Goal: Information Seeking & Learning: Check status

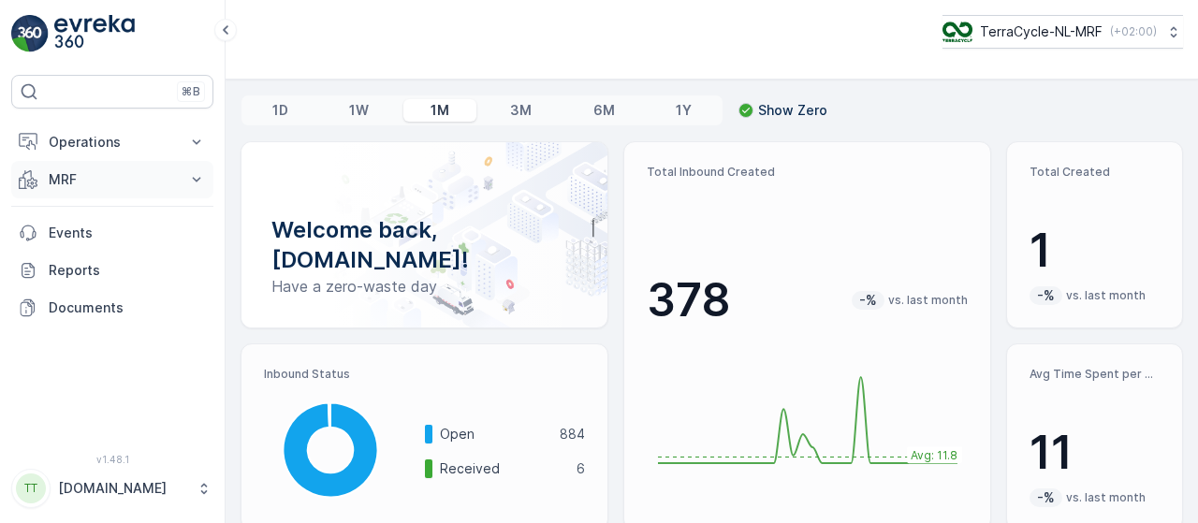
click at [197, 174] on icon at bounding box center [196, 179] width 19 height 19
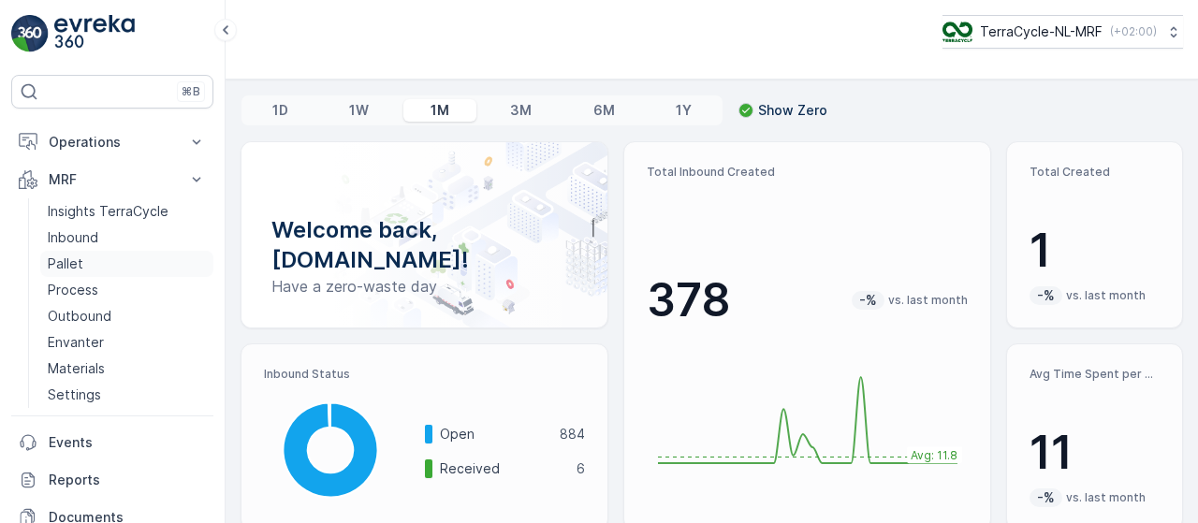
click at [101, 258] on link "Pallet" at bounding box center [126, 264] width 173 height 26
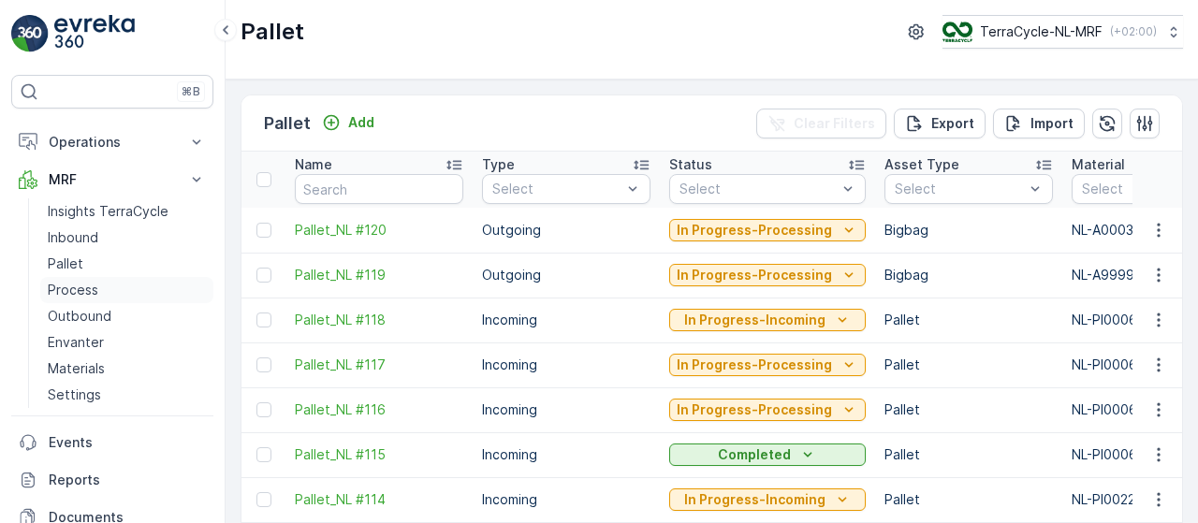
click at [127, 291] on link "Process" at bounding box center [126, 290] width 173 height 26
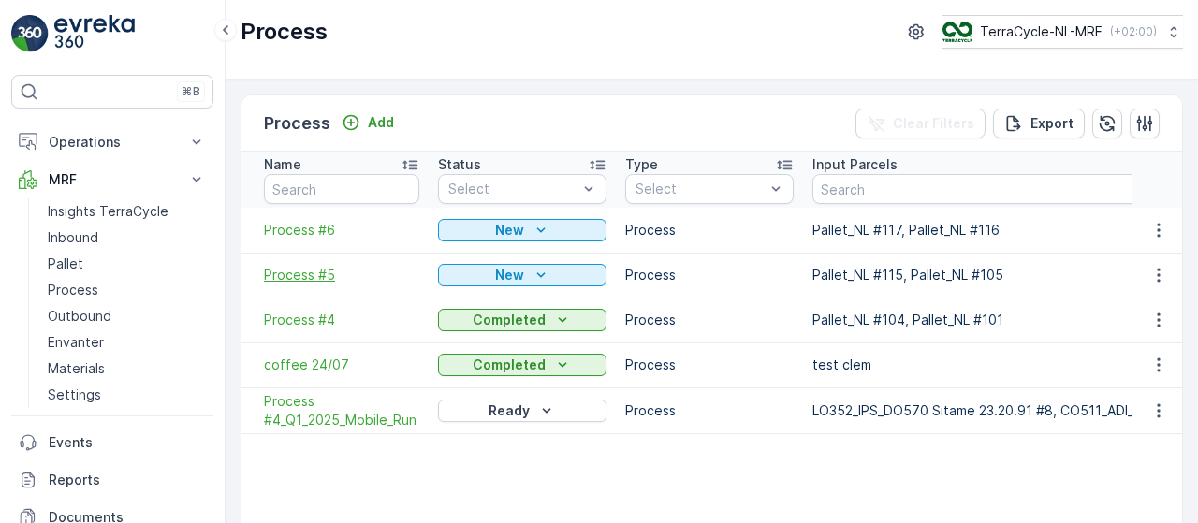
click at [316, 272] on span "Process #5" at bounding box center [341, 275] width 155 height 19
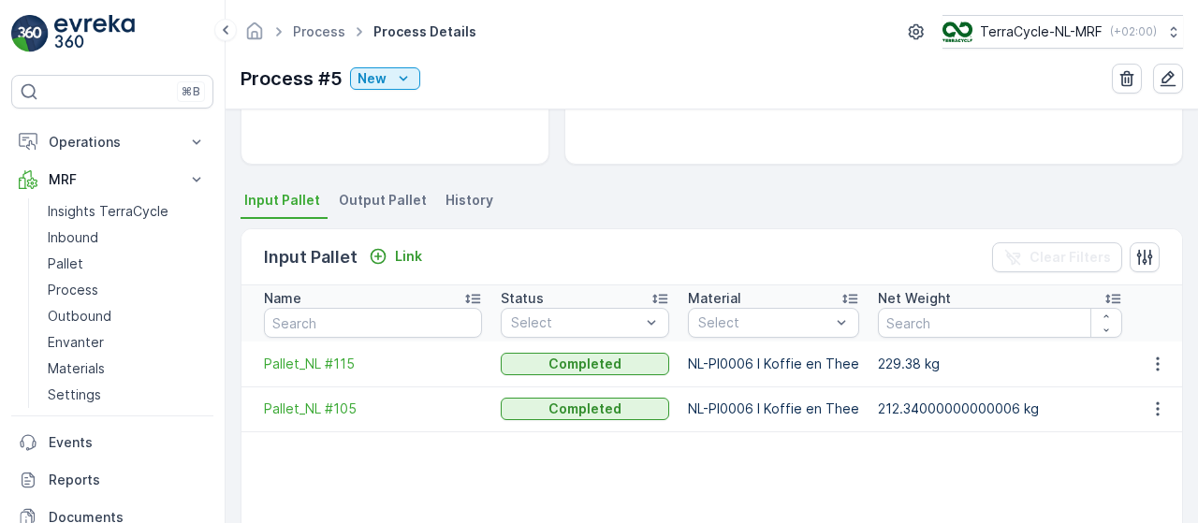
scroll to position [344, 0]
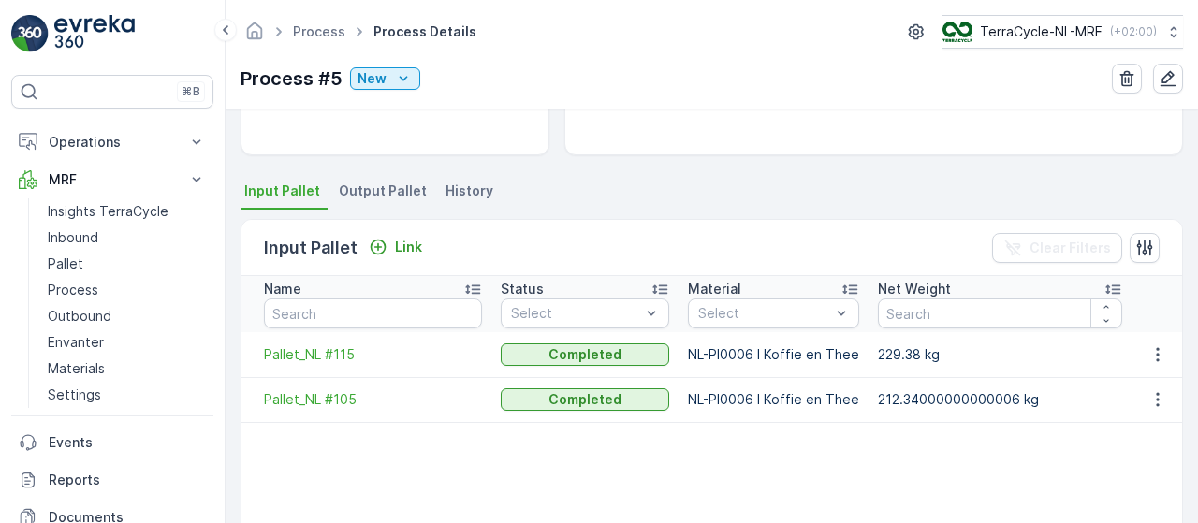
click at [389, 194] on span "Output Pallet" at bounding box center [383, 191] width 88 height 19
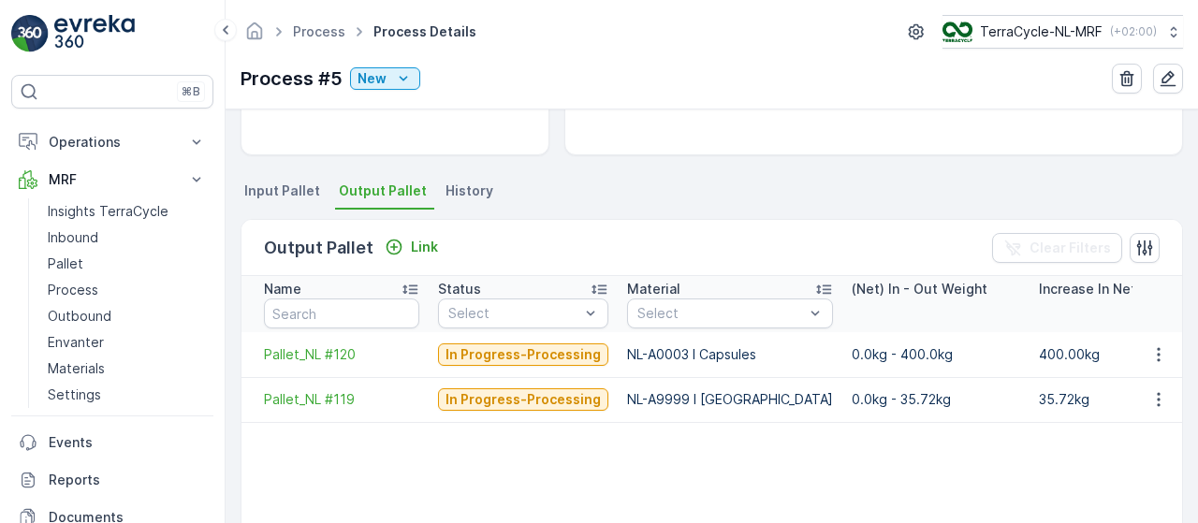
click at [277, 190] on span "Input Pallet" at bounding box center [282, 191] width 76 height 19
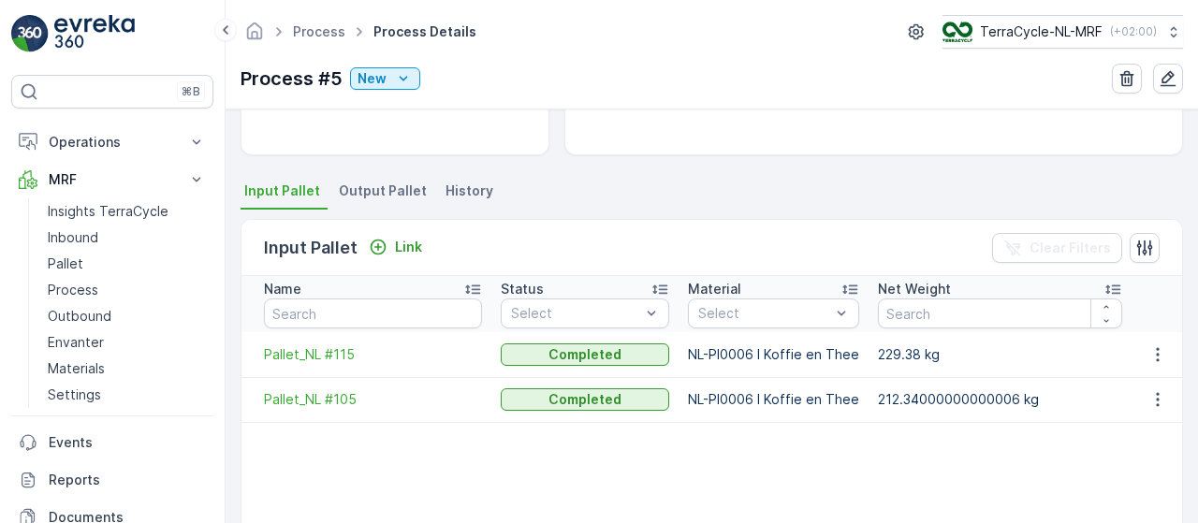
click at [395, 183] on span "Output Pallet" at bounding box center [383, 191] width 88 height 19
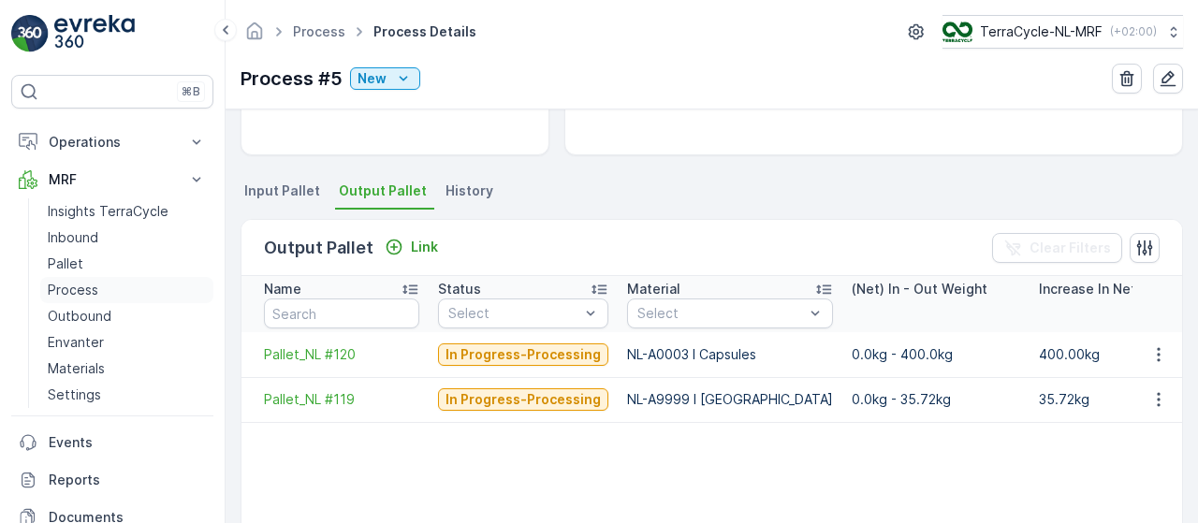
click at [102, 286] on link "Process" at bounding box center [126, 290] width 173 height 26
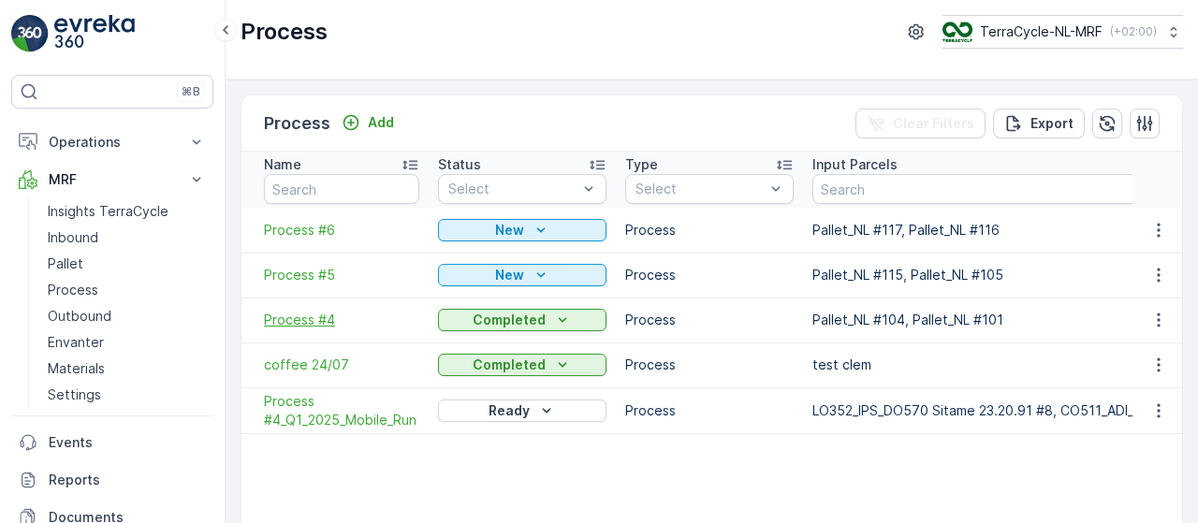
click at [309, 316] on span "Process #4" at bounding box center [341, 320] width 155 height 19
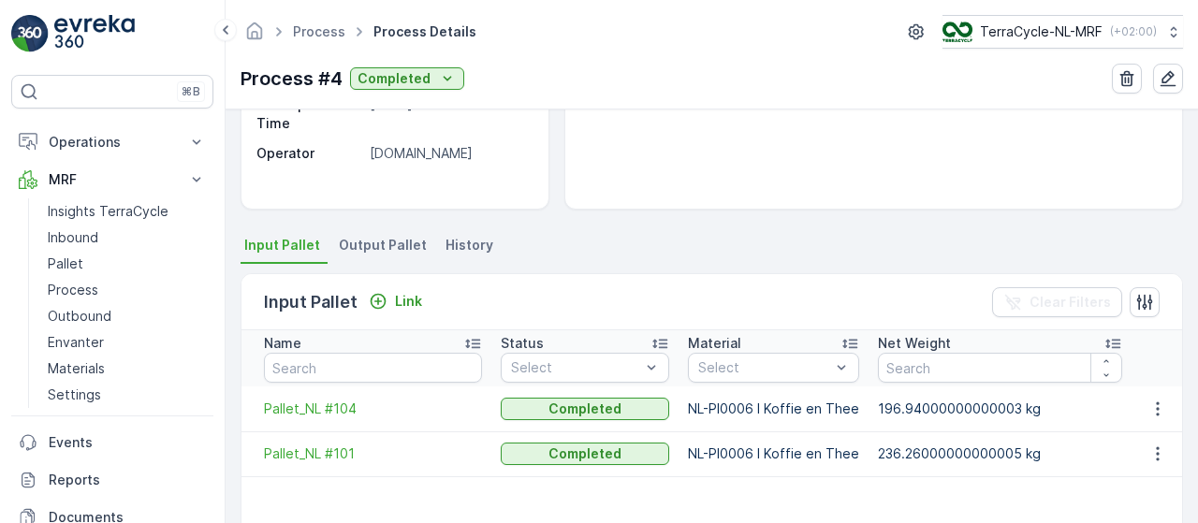
scroll to position [313, 0]
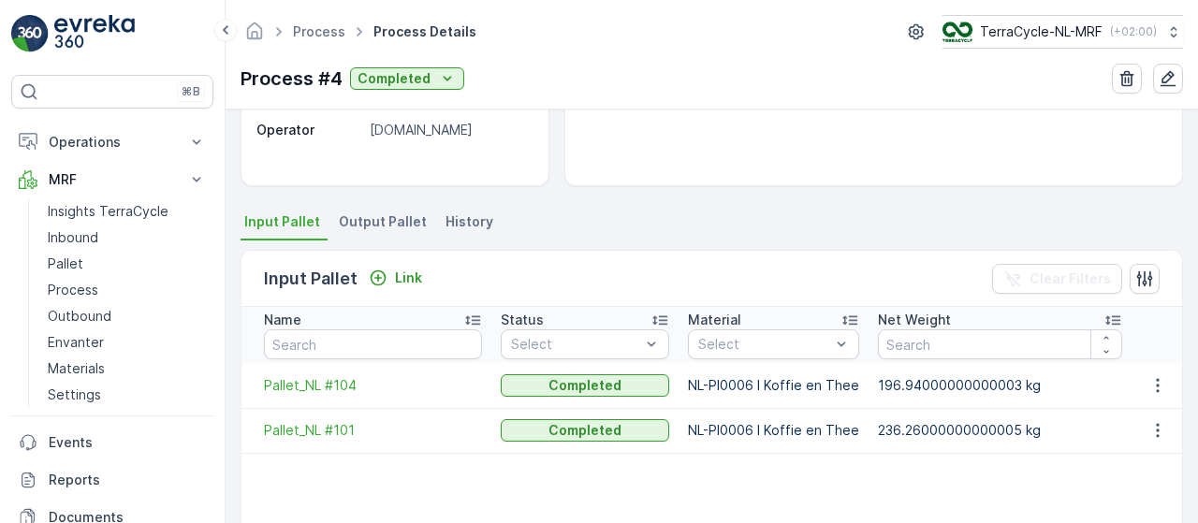
click at [389, 218] on span "Output Pallet" at bounding box center [383, 222] width 88 height 19
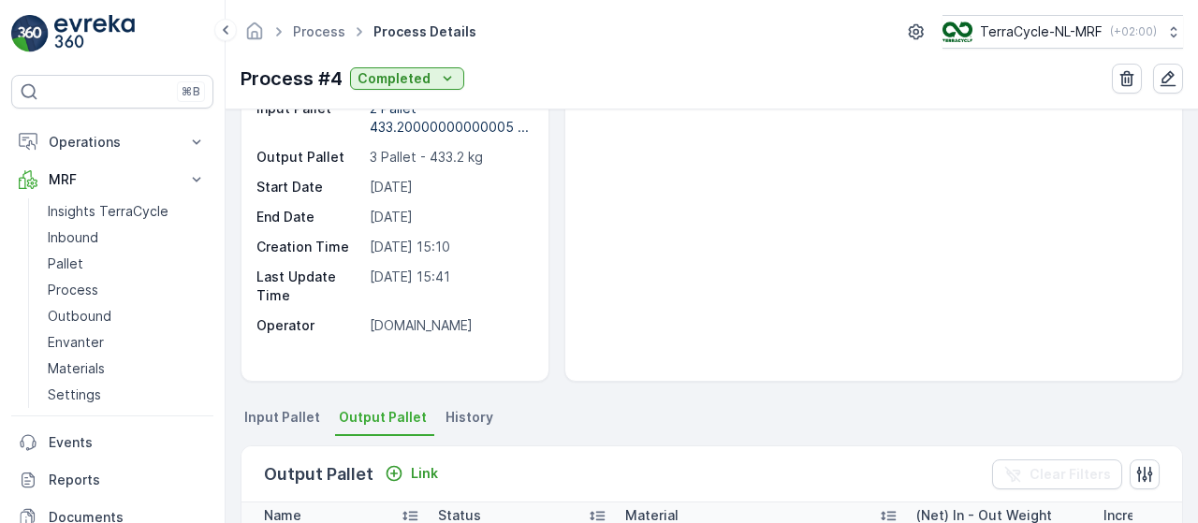
scroll to position [116, 0]
click at [270, 417] on span "Input Pallet" at bounding box center [282, 418] width 76 height 19
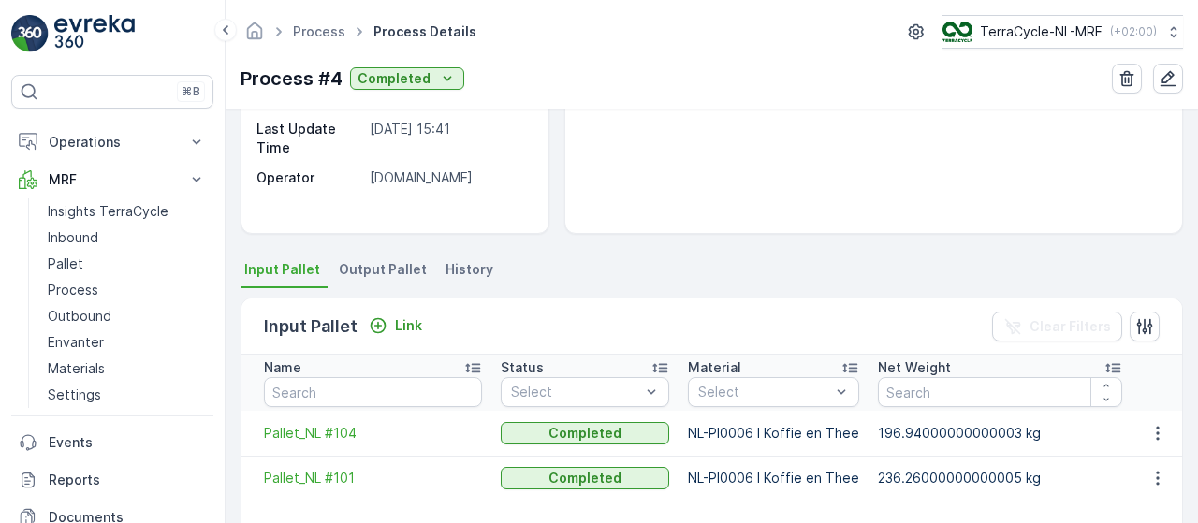
scroll to position [269, 0]
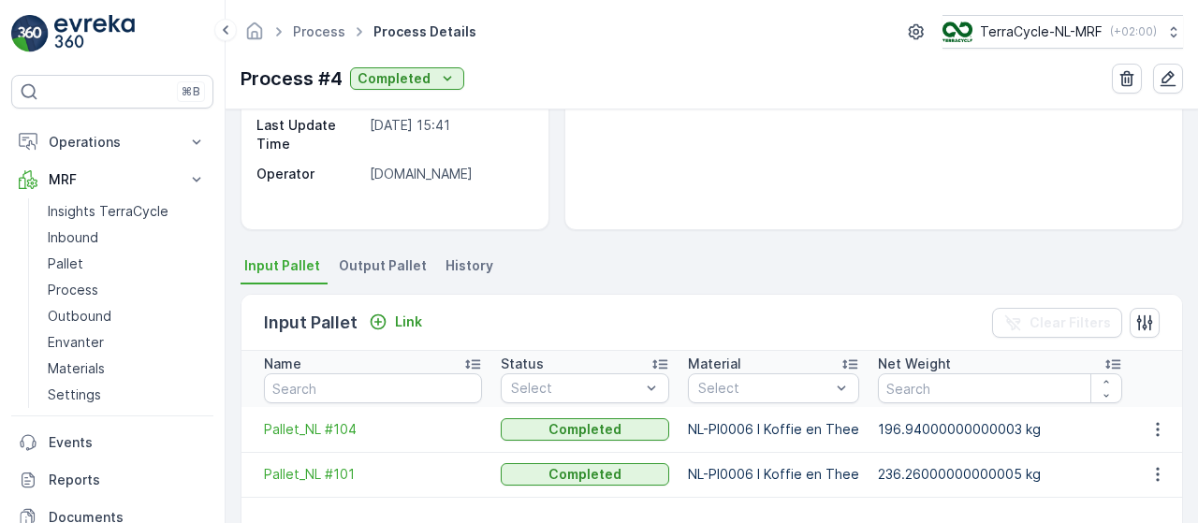
click at [407, 263] on span "Output Pallet" at bounding box center [383, 266] width 88 height 19
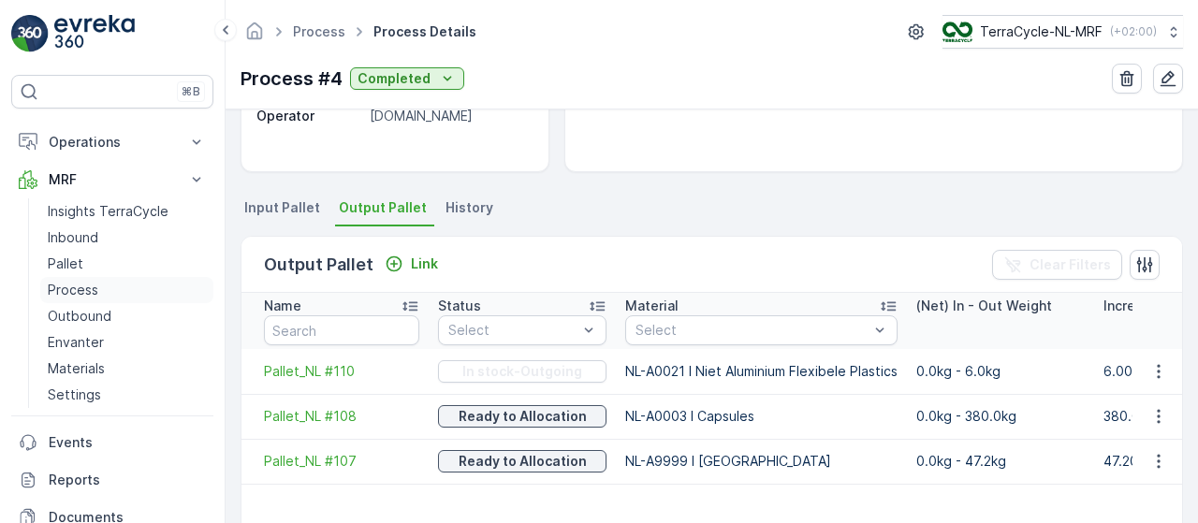
click at [88, 286] on p "Process" at bounding box center [73, 290] width 51 height 19
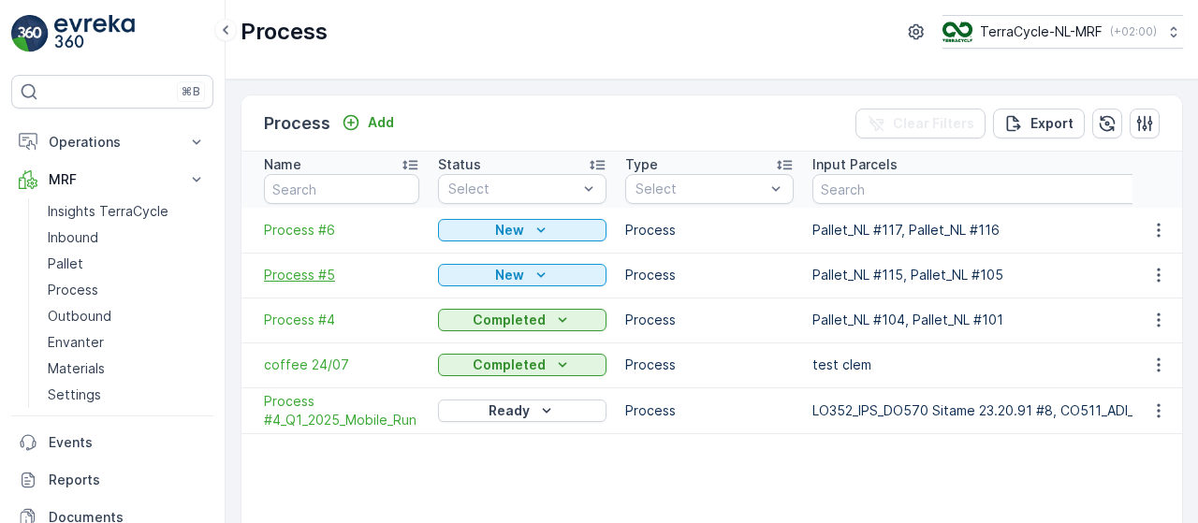
click at [324, 274] on span "Process #5" at bounding box center [341, 275] width 155 height 19
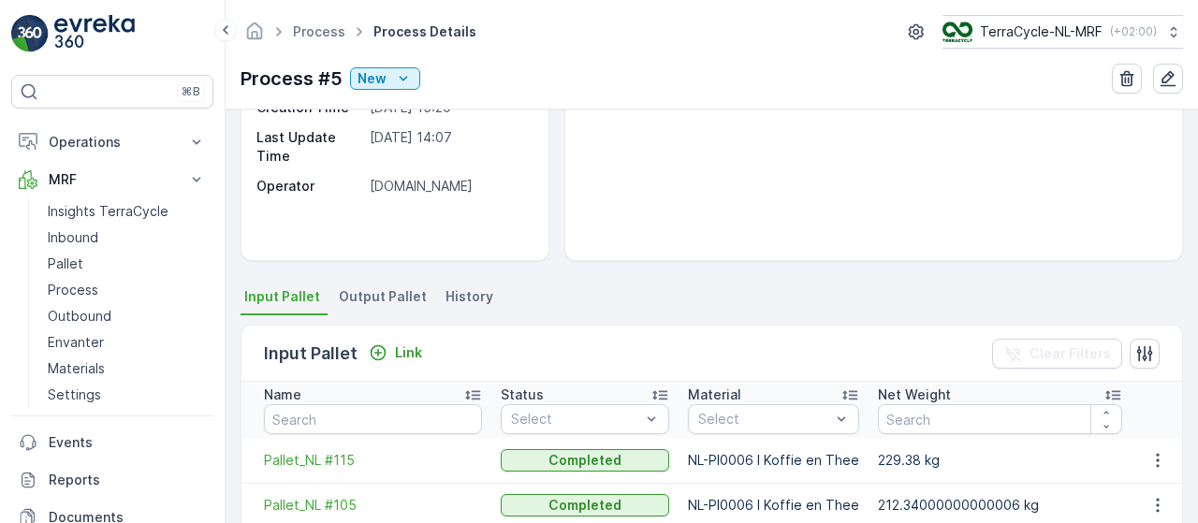
scroll to position [237, 0]
click at [475, 298] on span "History" at bounding box center [470, 297] width 48 height 19
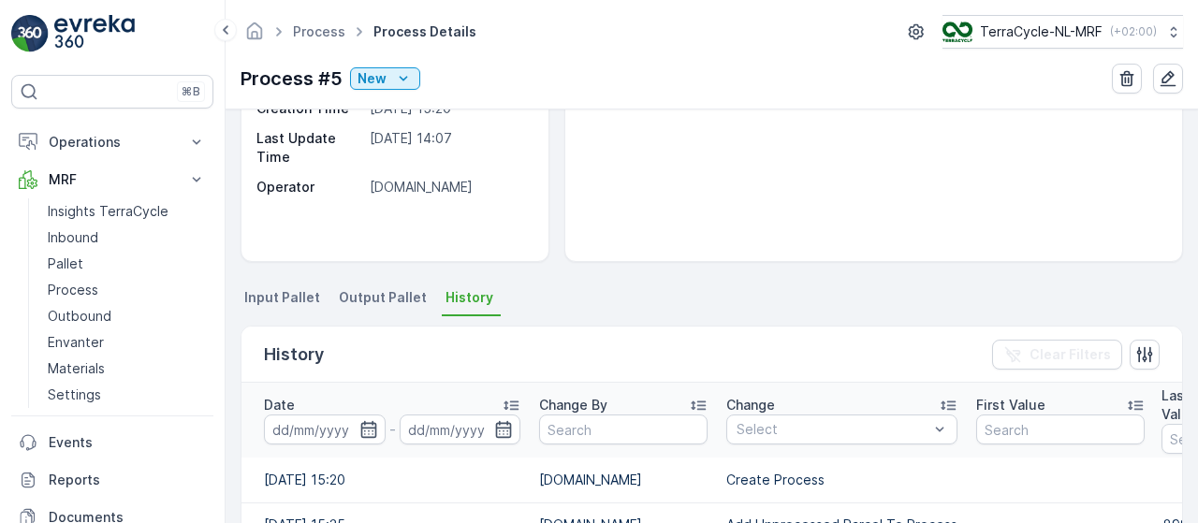
click at [384, 297] on span "Output Pallet" at bounding box center [383, 297] width 88 height 19
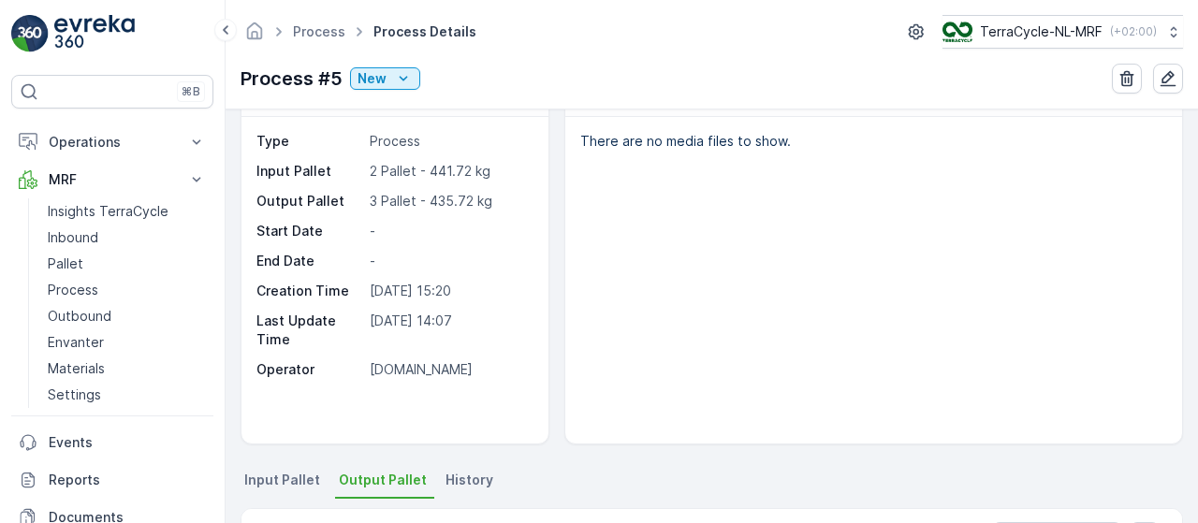
scroll to position [53, 0]
click at [387, 72] on div "New" at bounding box center [385, 78] width 55 height 19
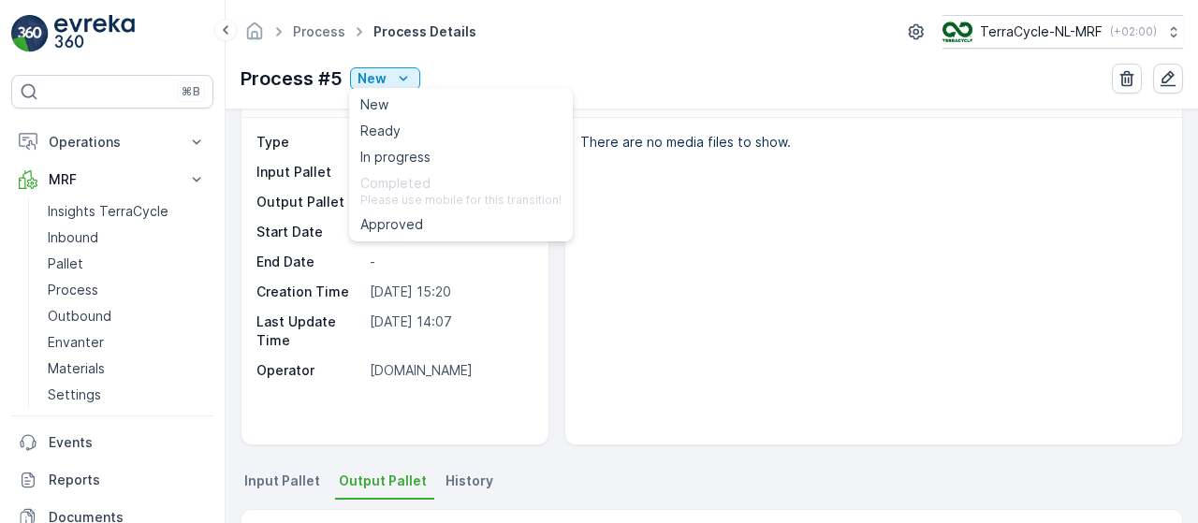
click at [549, 314] on div "Details Type Process Input Pallet 2 Pallet - 441.72 kg Output Pallet 3 Pallet -…" at bounding box center [712, 258] width 943 height 375
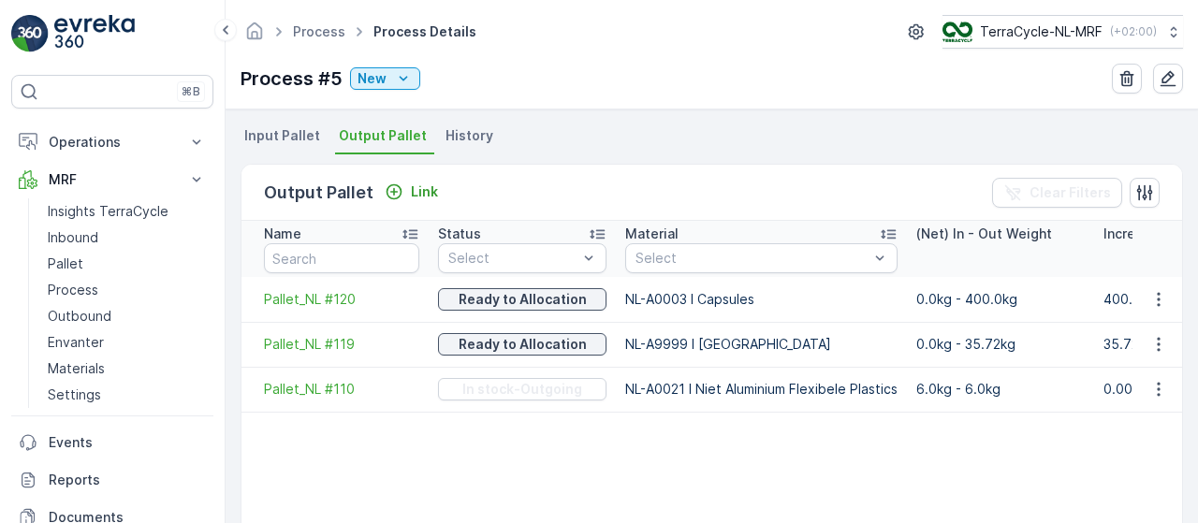
scroll to position [0, 0]
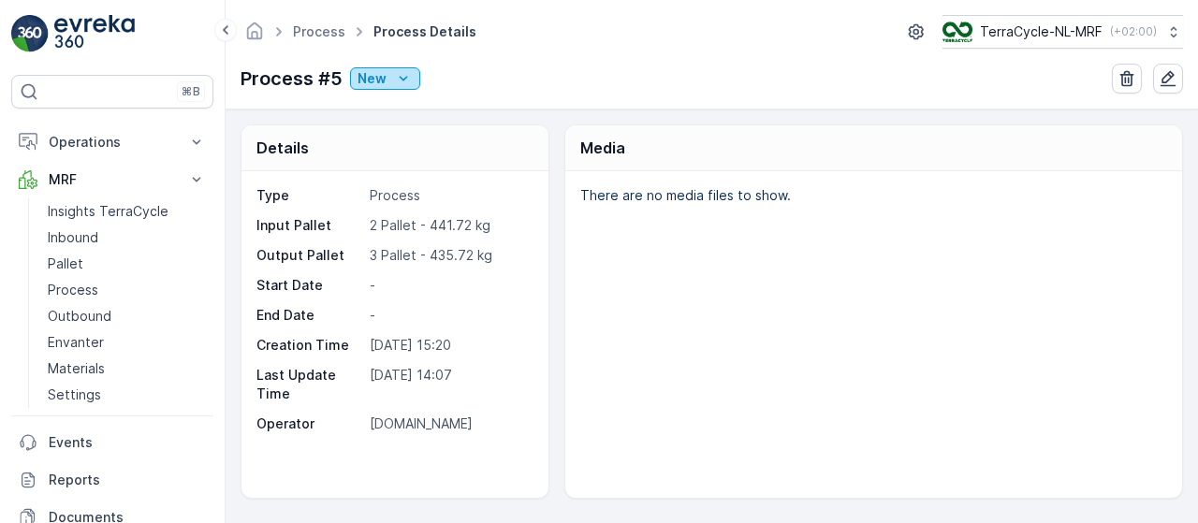
click at [402, 78] on icon "New" at bounding box center [404, 78] width 8 height 5
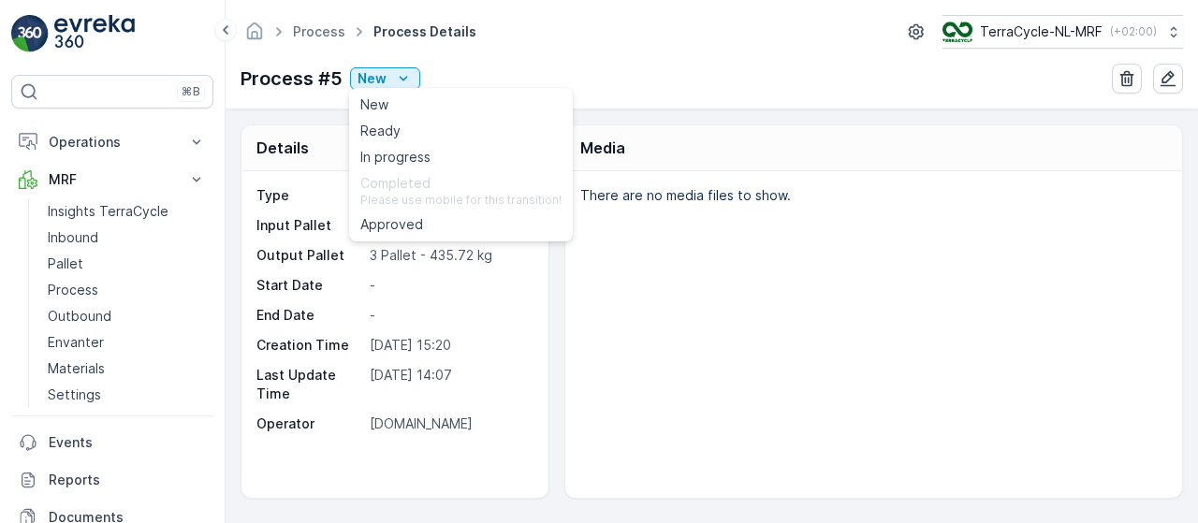
click at [668, 276] on div "There are no media files to show." at bounding box center [873, 334] width 617 height 327
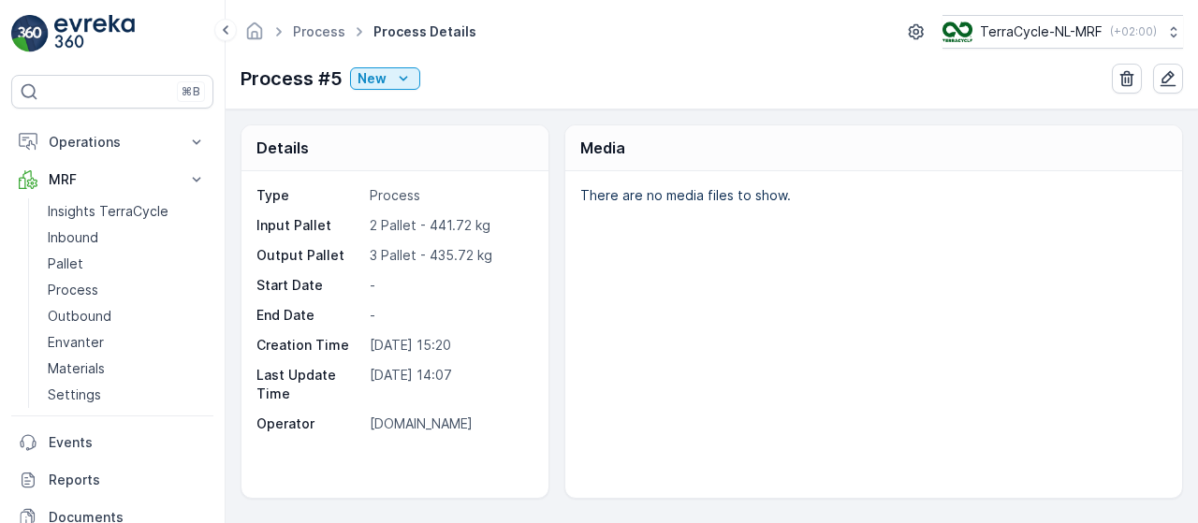
scroll to position [22, 0]
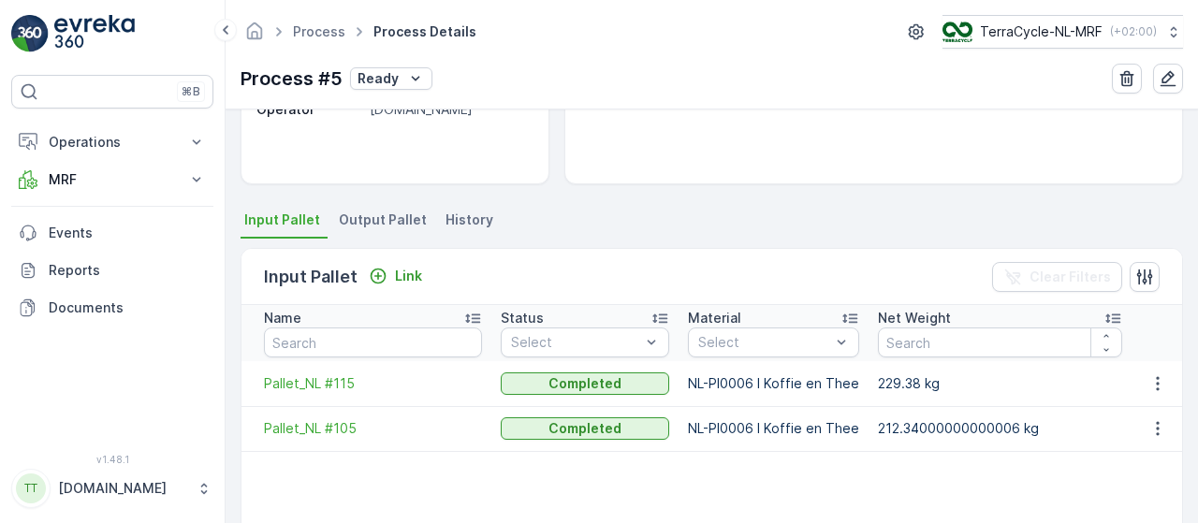
scroll to position [316, 0]
click at [380, 225] on span "Output Pallet" at bounding box center [383, 218] width 88 height 19
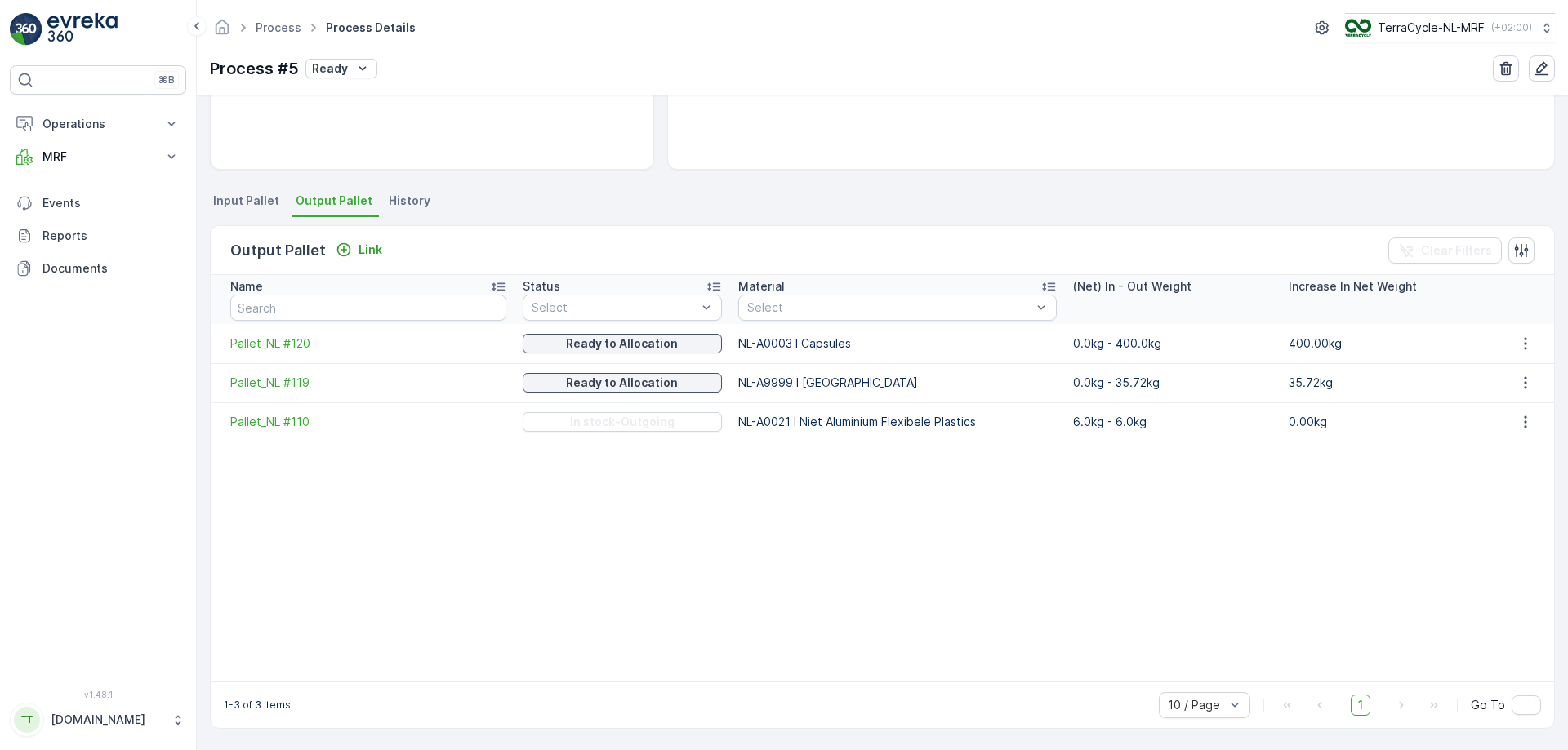
scroll to position [265, 0]
click at [174, 156] on icon at bounding box center [172, 156] width 7 height 4
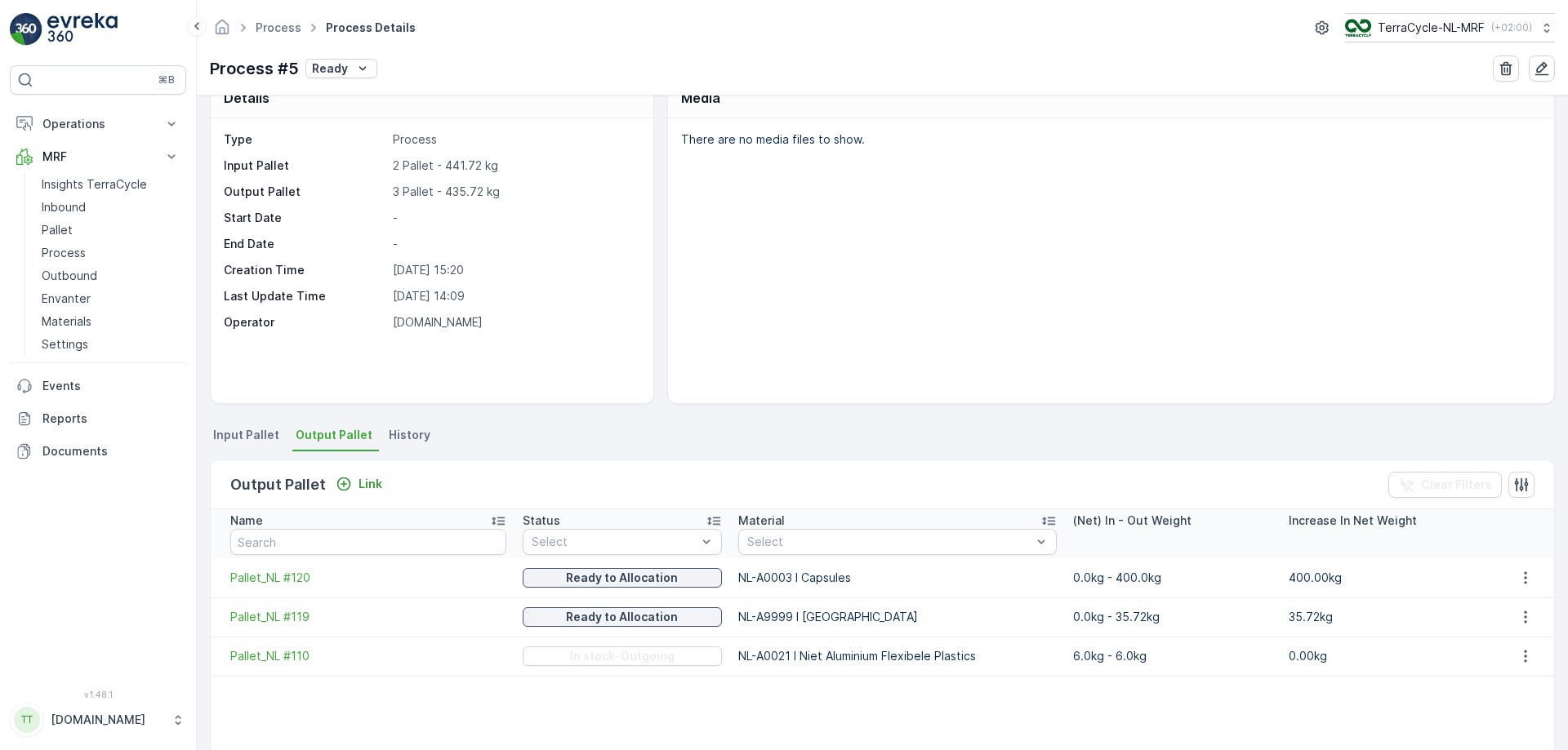
scroll to position [0, 0]
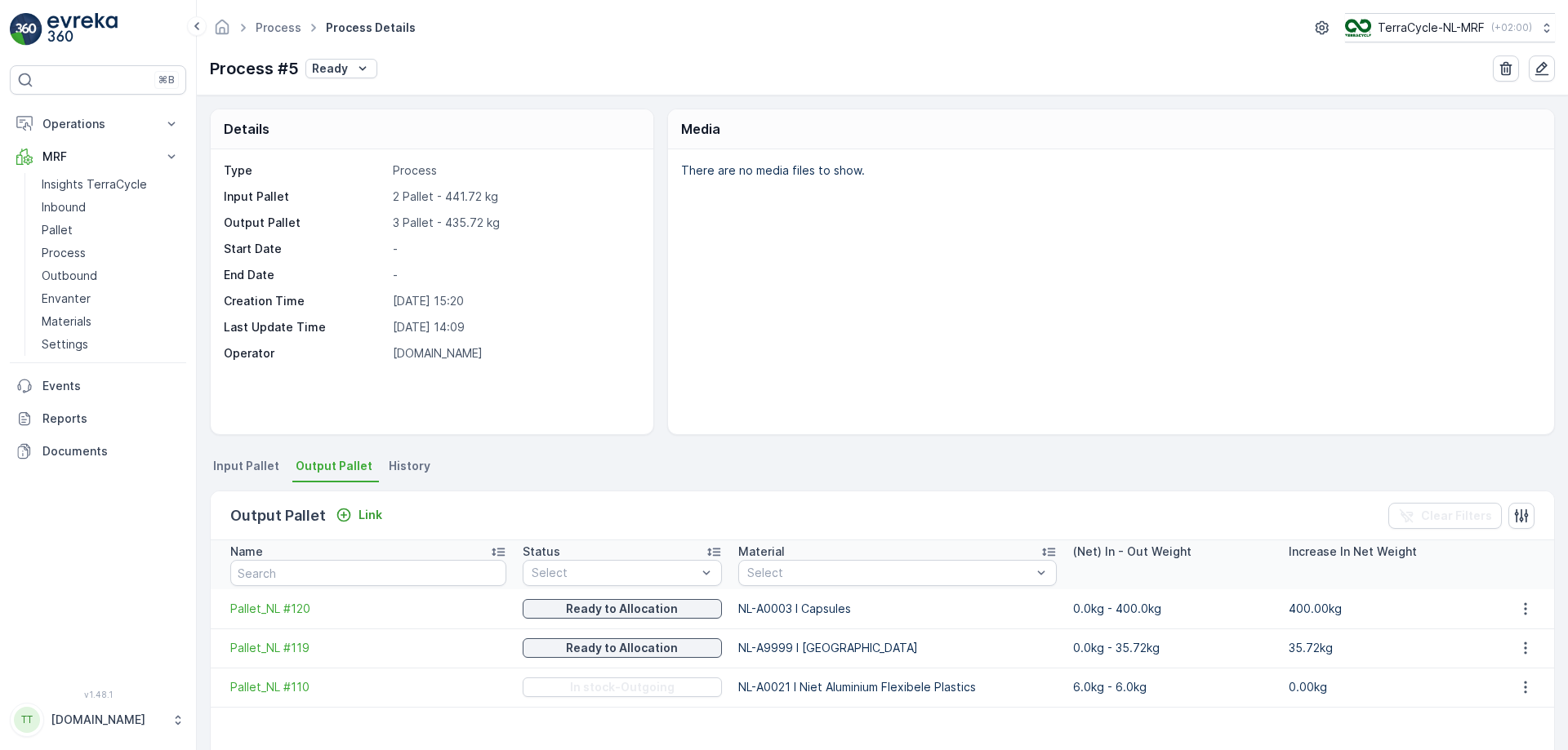
click at [253, 455] on span "Input Pallet" at bounding box center [246, 466] width 66 height 17
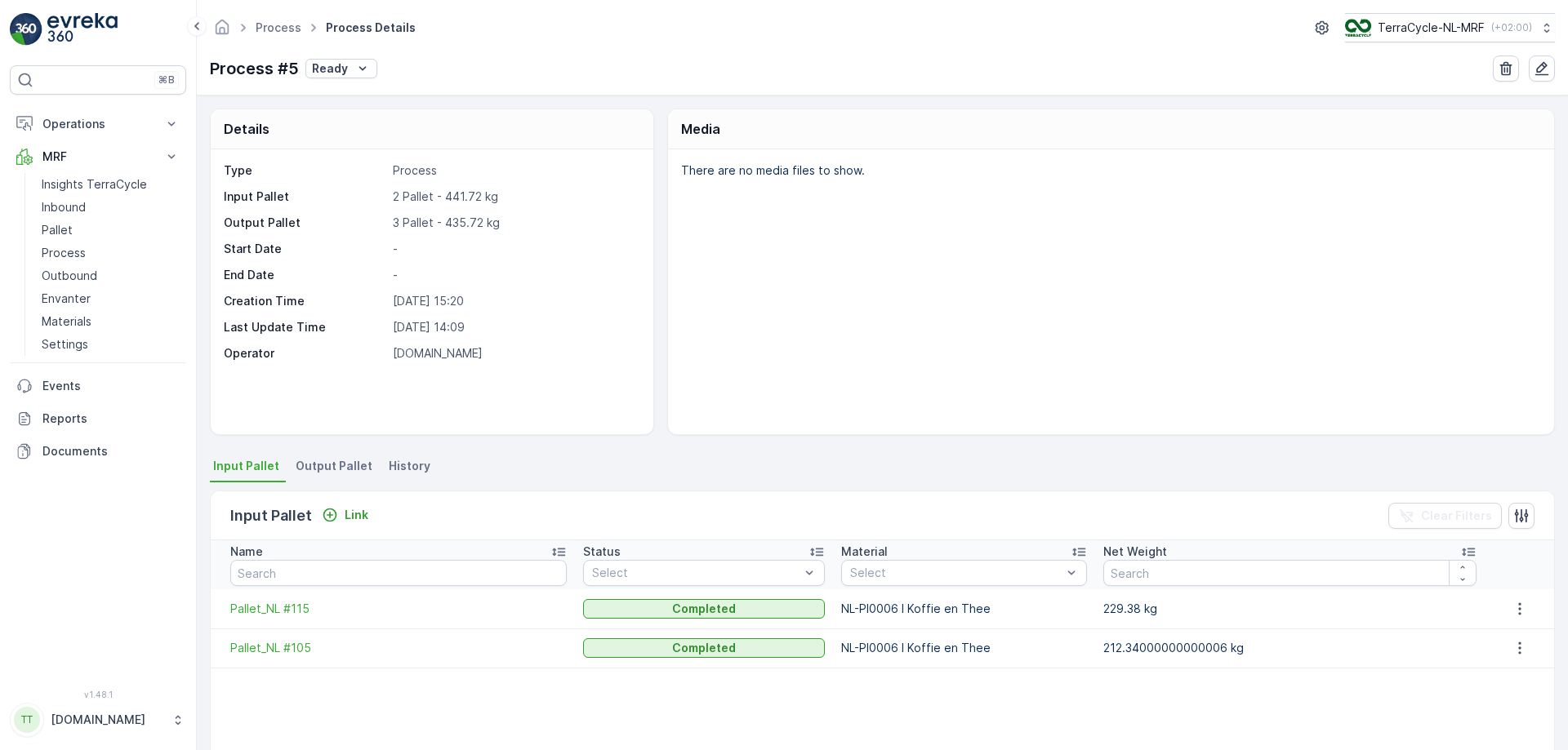
click at [327, 455] on span "Output Pallet" at bounding box center [334, 466] width 77 height 17
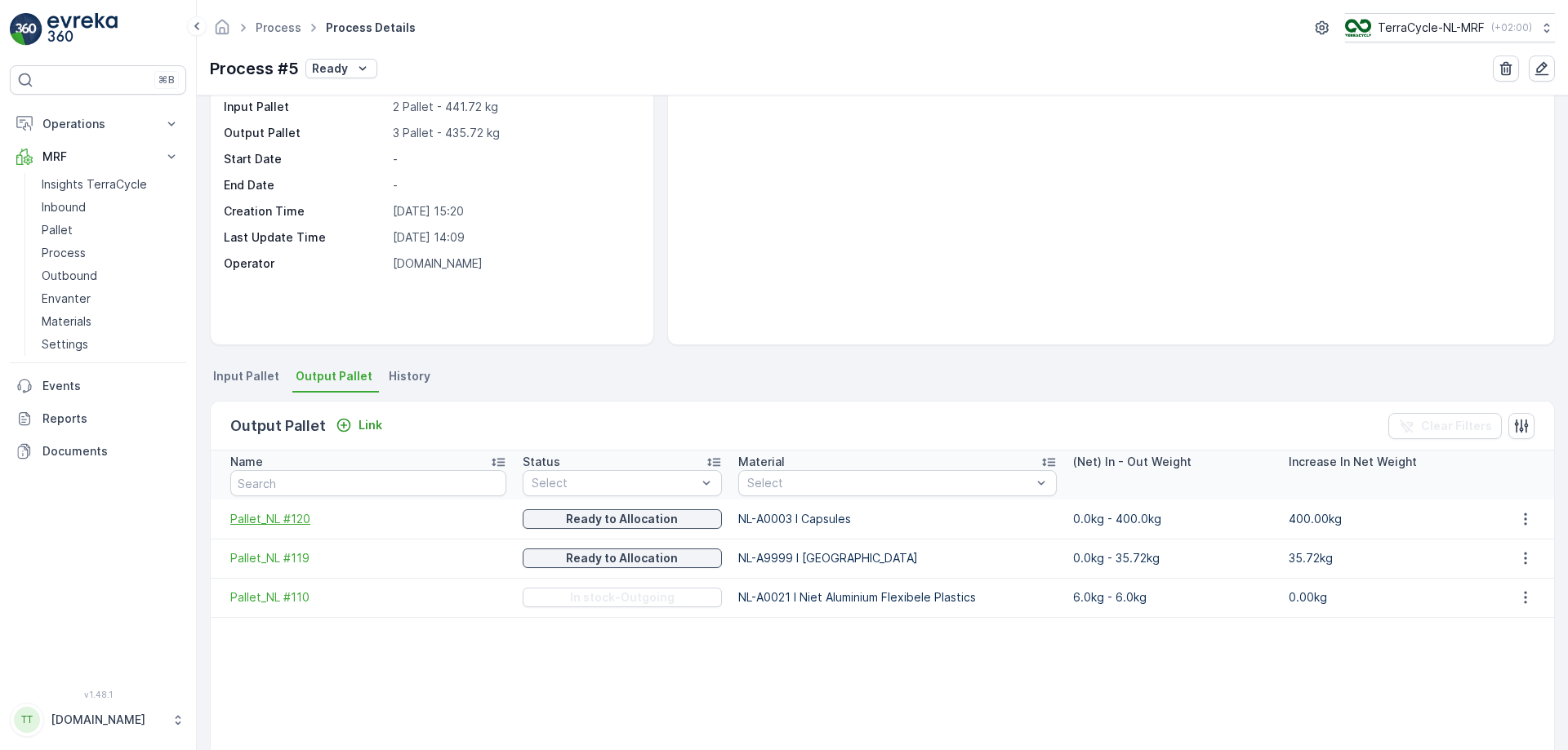
scroll to position [92, 0]
click at [293, 455] on span "Pallet_NL #110" at bounding box center [368, 596] width 276 height 17
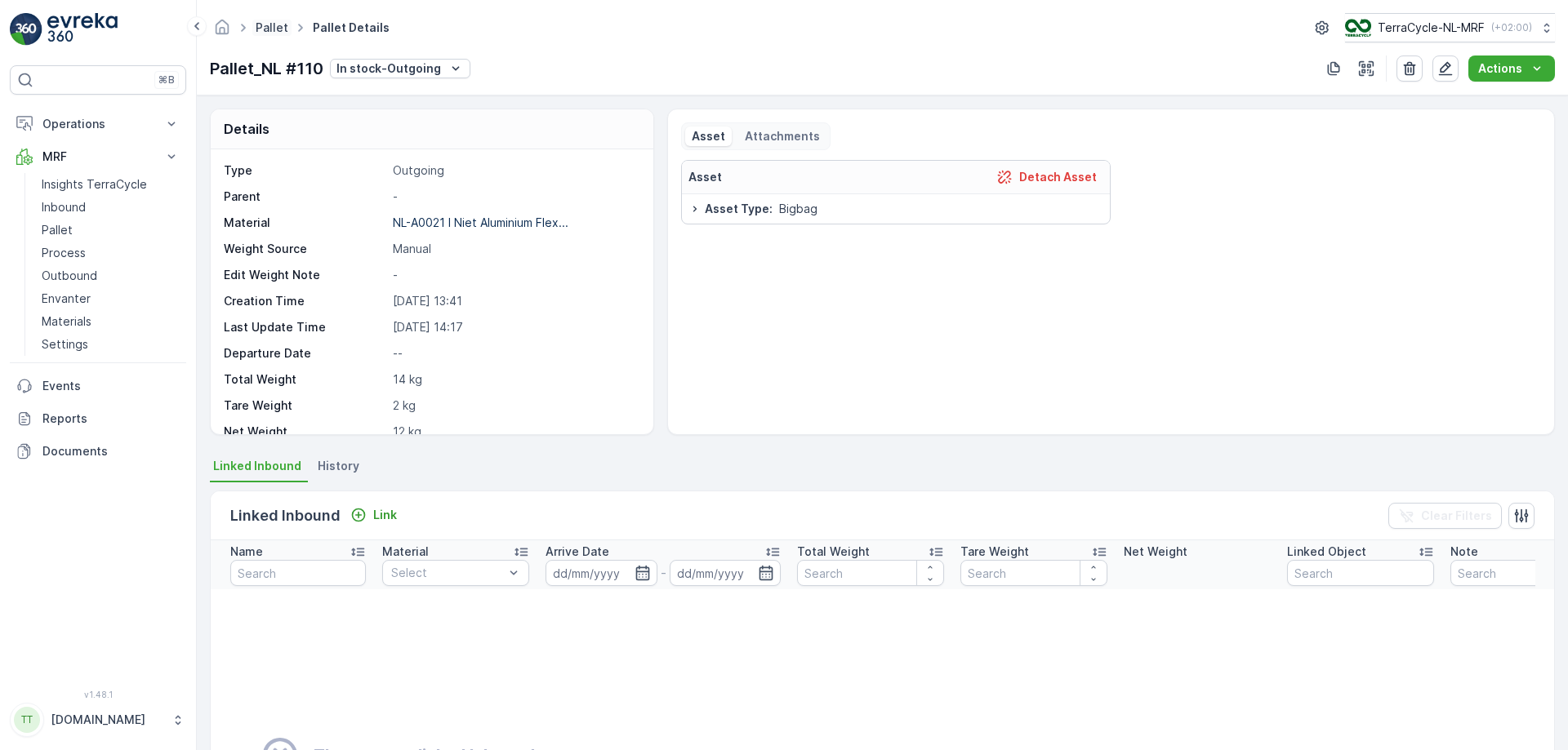
click at [276, 28] on link "Pallet" at bounding box center [271, 27] width 32 height 14
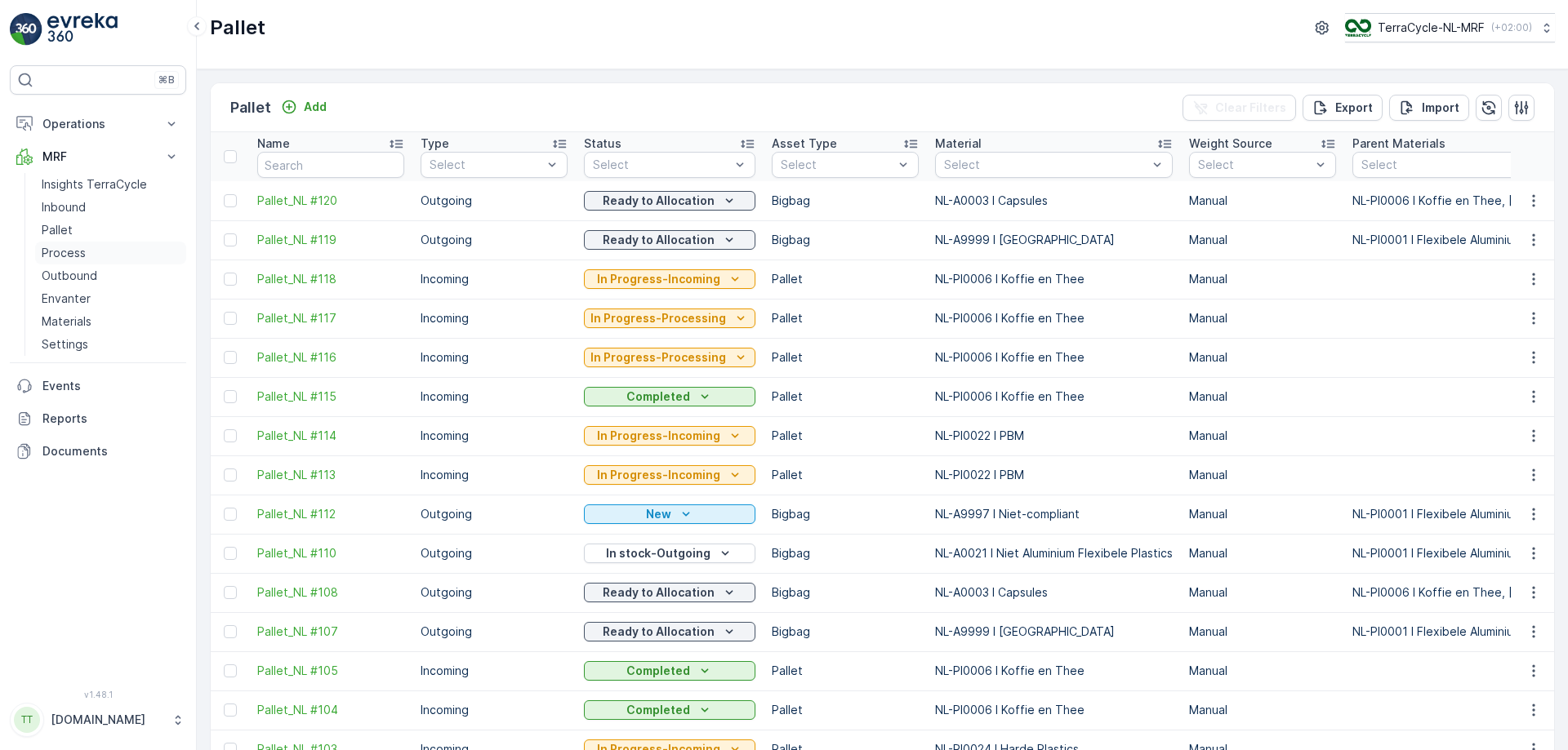
click at [85, 251] on link "Process" at bounding box center [110, 253] width 151 height 23
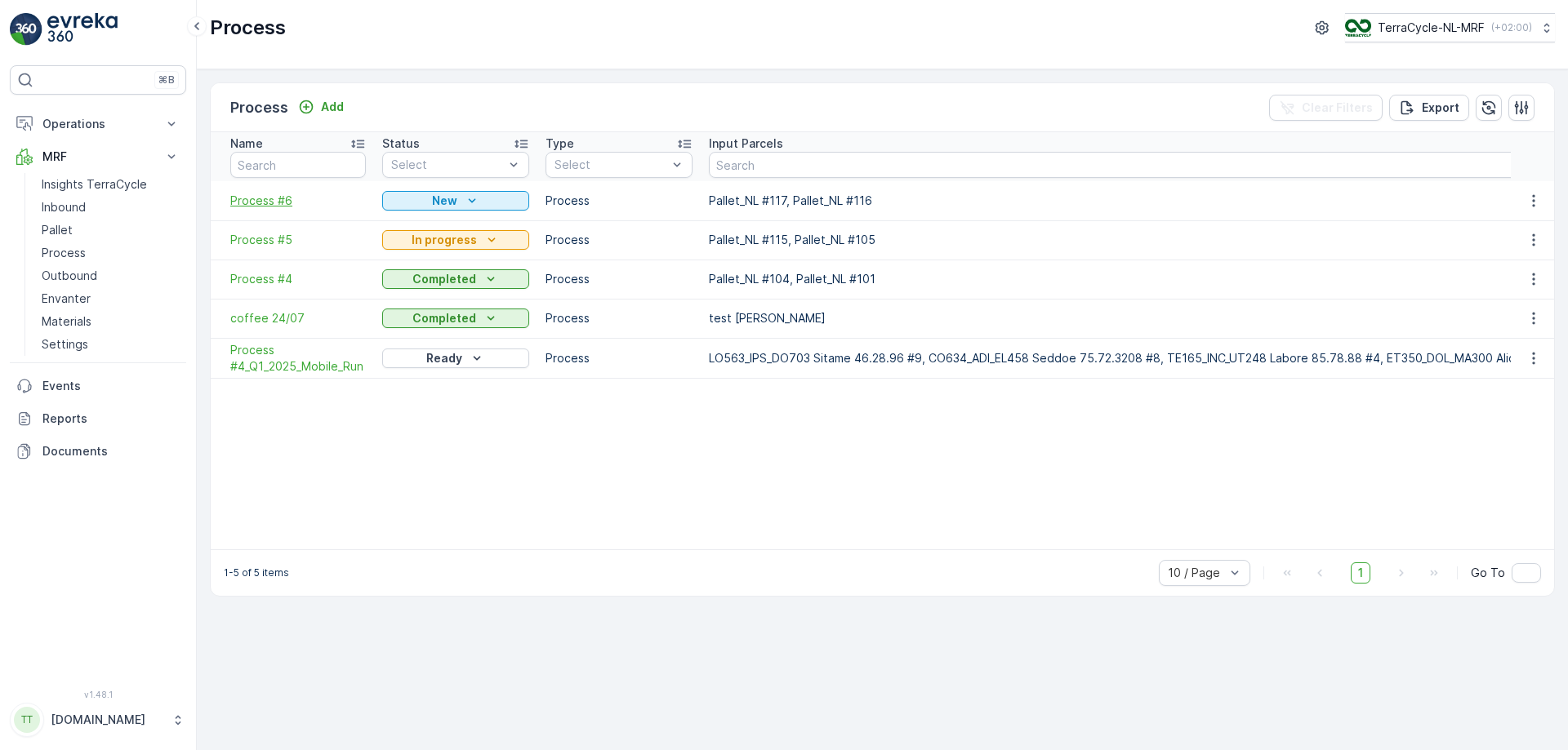
click at [278, 199] on span "Process #6" at bounding box center [297, 201] width 135 height 17
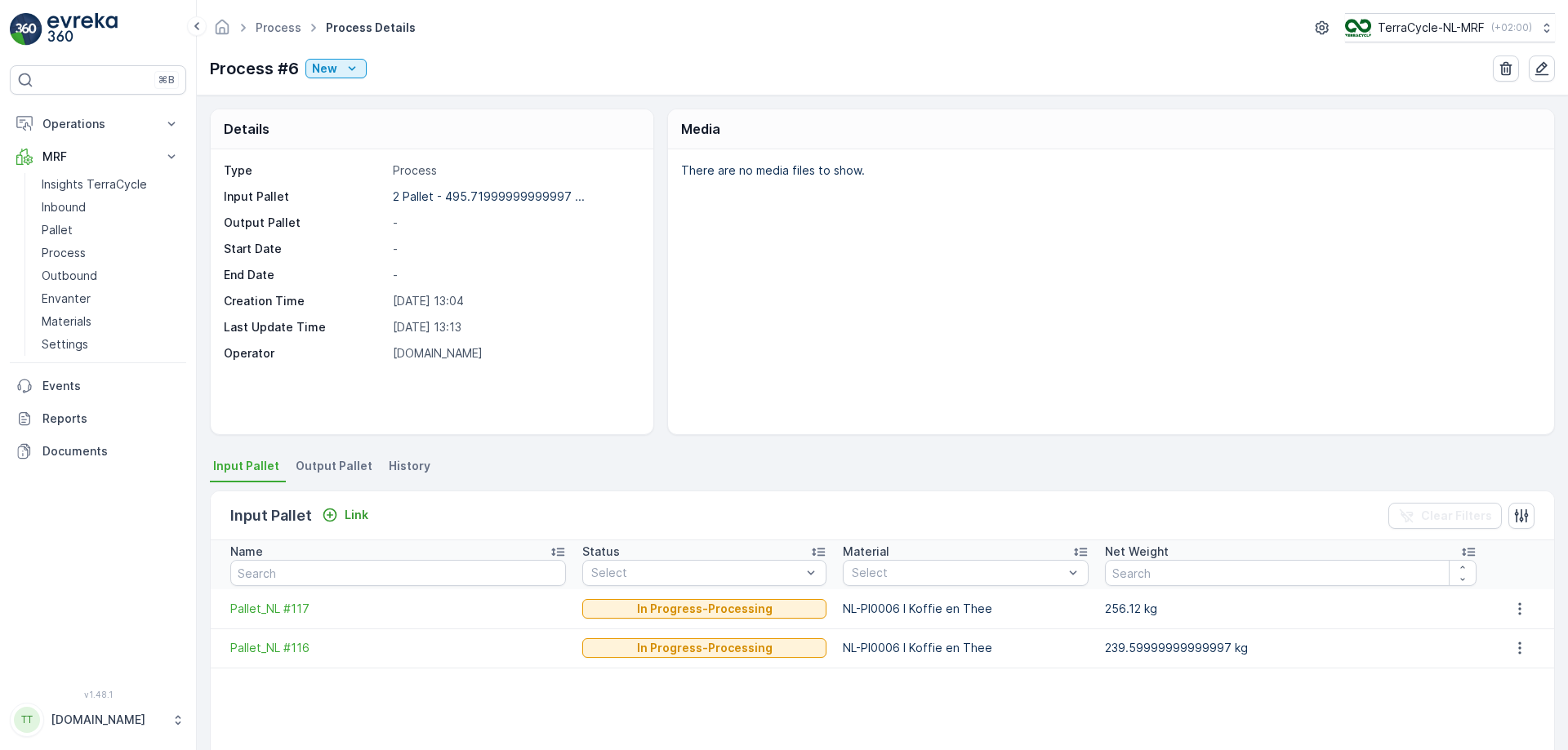
click at [323, 455] on span "Output Pallet" at bounding box center [334, 466] width 77 height 17
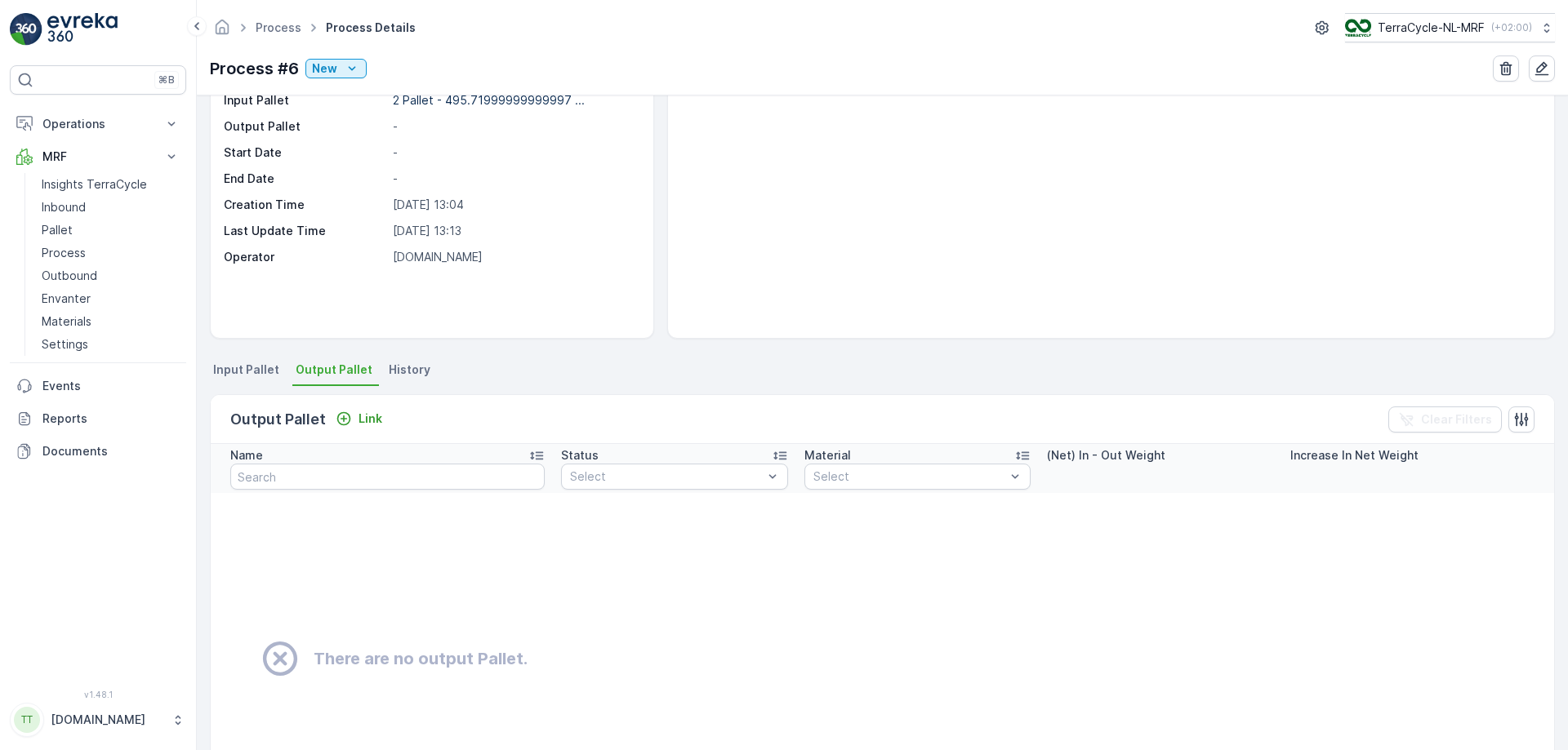
scroll to position [97, 0]
click at [249, 372] on span "Input Pallet" at bounding box center [246, 369] width 66 height 17
